Goal: Navigation & Orientation: Understand site structure

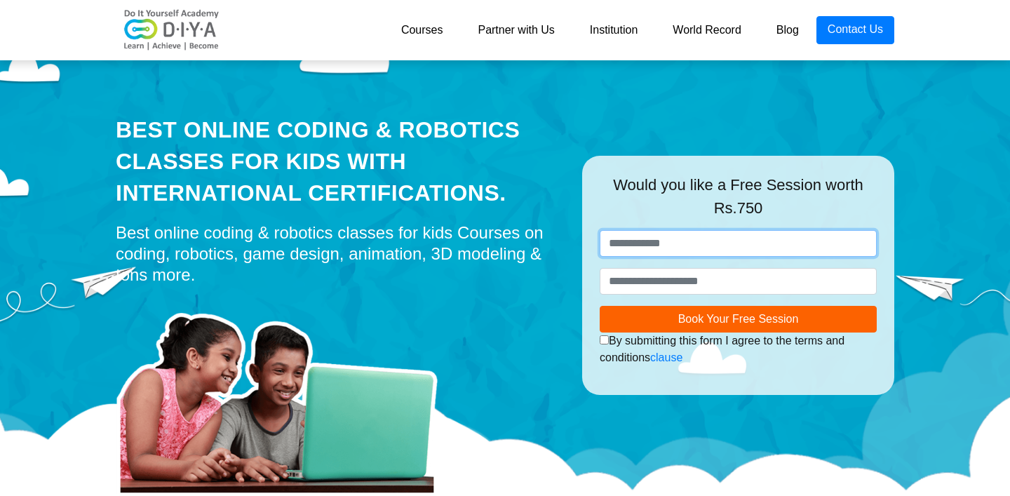
click at [680, 243] on input "text" at bounding box center [738, 243] width 277 height 27
click at [487, 258] on div "Best online coding & robotics classes for kids Courses on coding, robotics, gam…" at bounding box center [338, 253] width 445 height 63
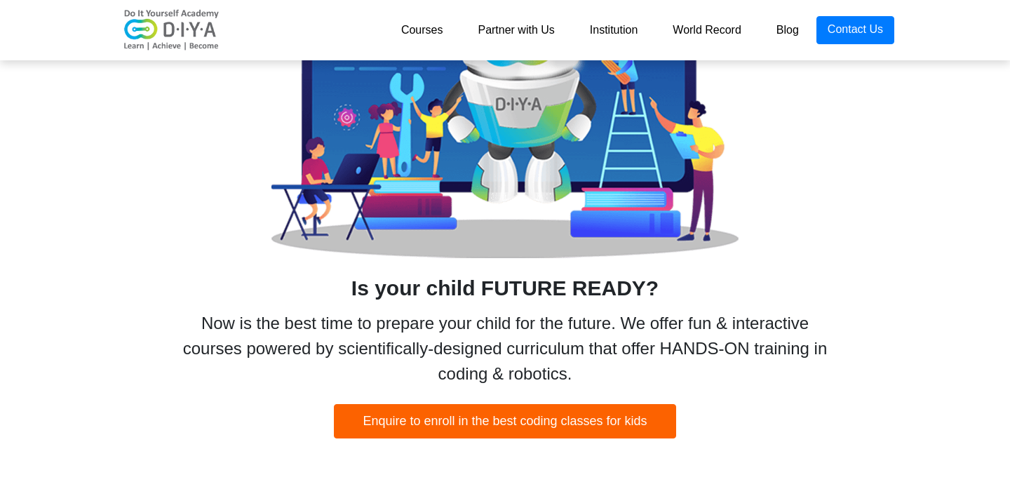
scroll to position [631, 0]
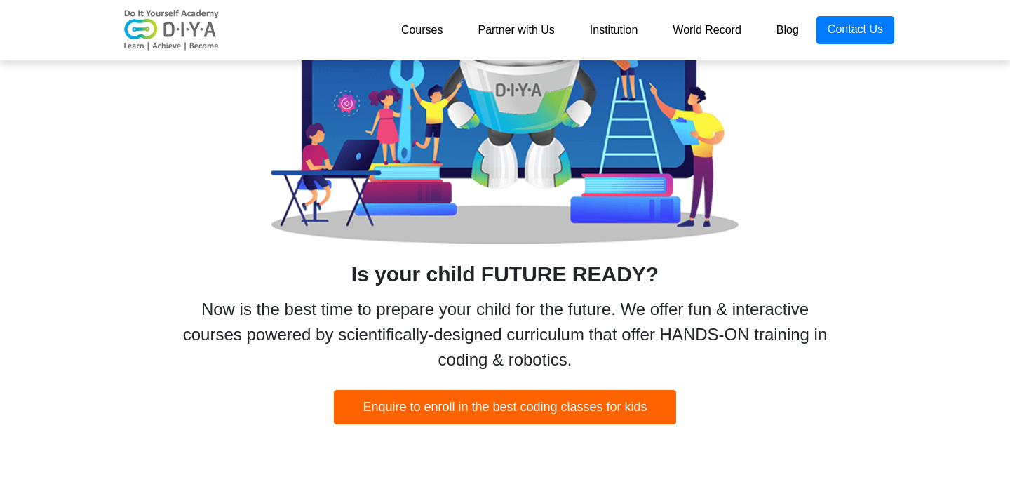
click at [441, 33] on link "Courses" at bounding box center [422, 30] width 77 height 28
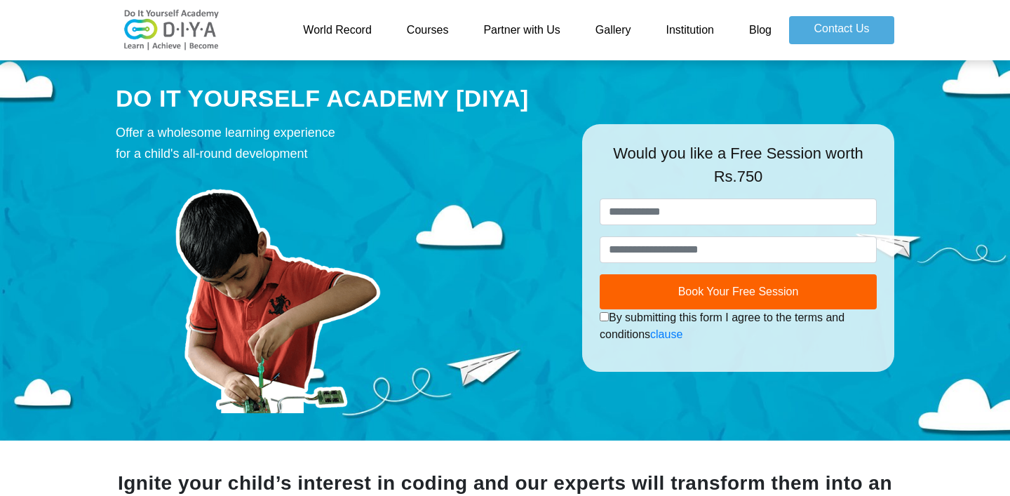
click at [518, 31] on link "Partner with Us" at bounding box center [521, 30] width 111 height 28
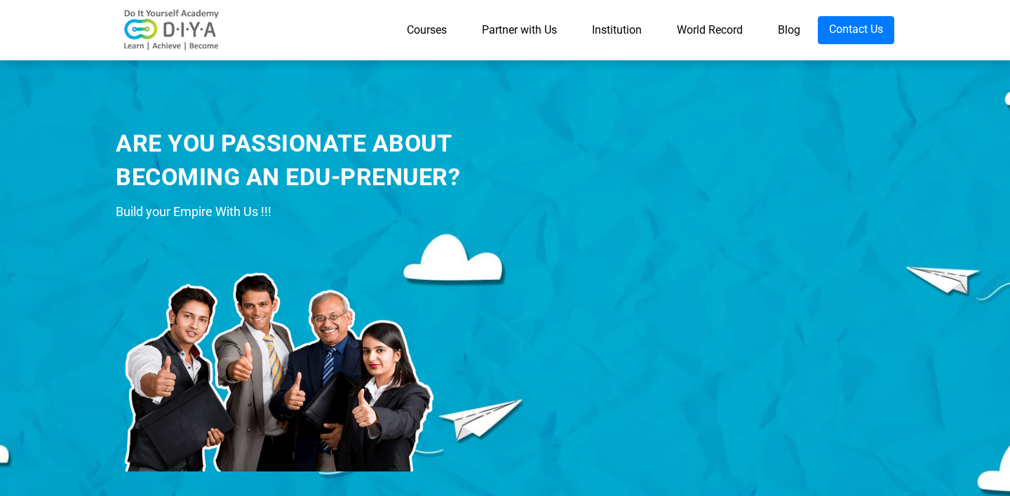
click at [622, 34] on link "Institution" at bounding box center [616, 30] width 85 height 28
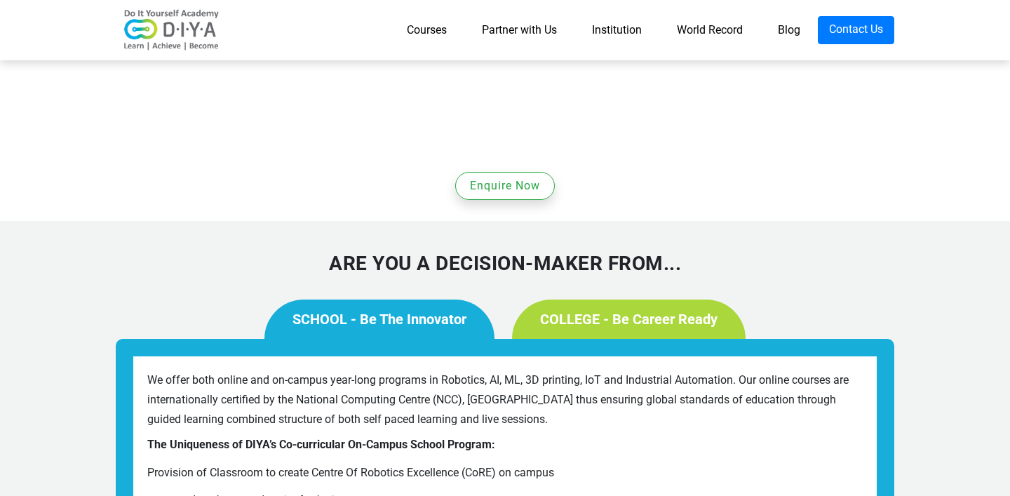
scroll to position [968, 0]
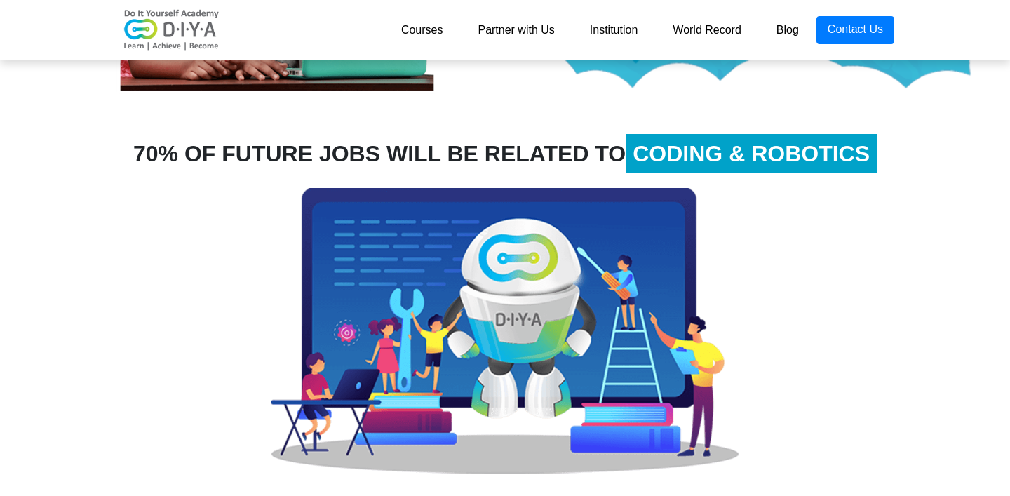
scroll to position [421, 0]
